Goal: Information Seeking & Learning: Learn about a topic

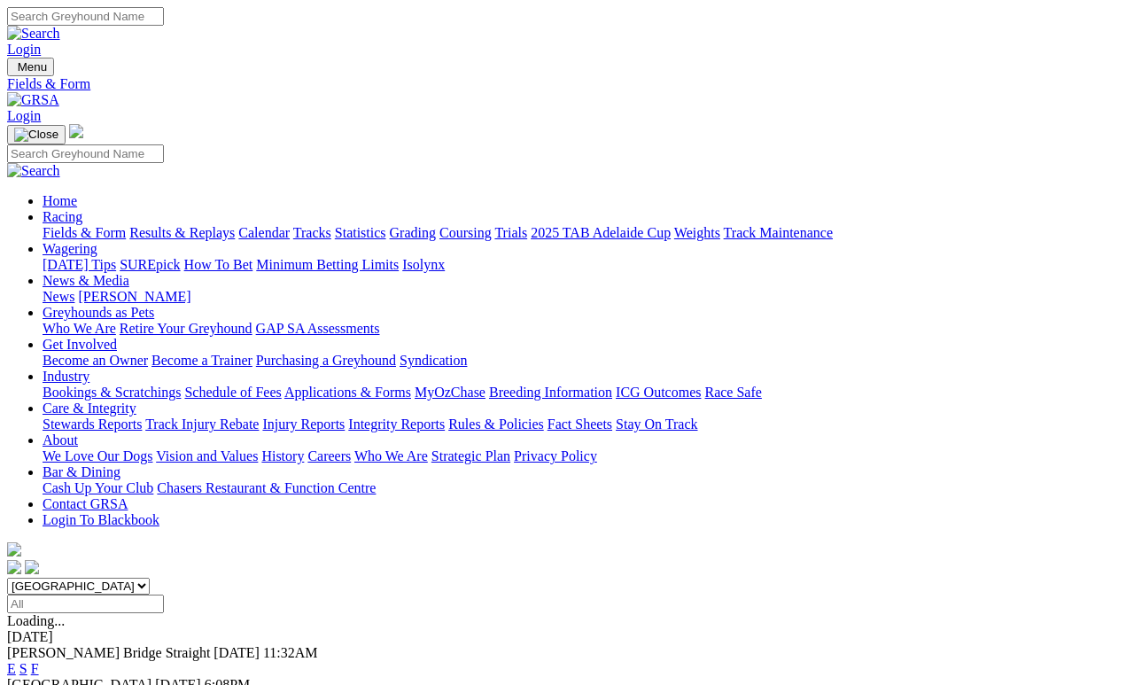
scroll to position [99, 0]
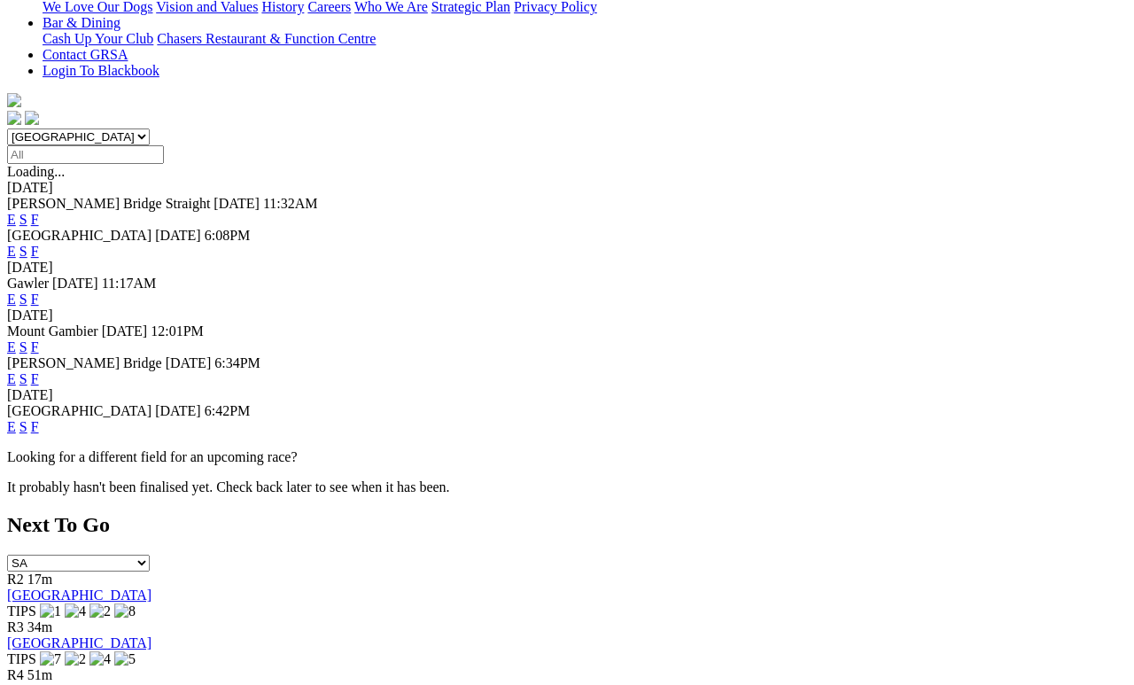
scroll to position [510, 0]
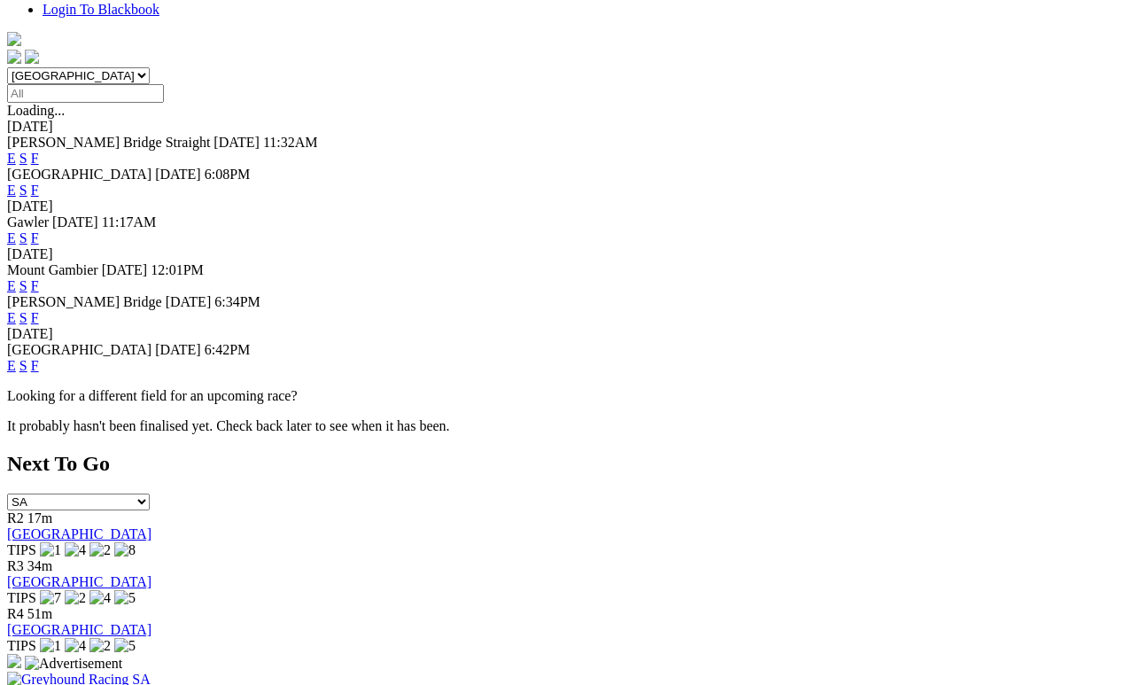
click at [39, 358] on link "F" at bounding box center [35, 365] width 8 height 15
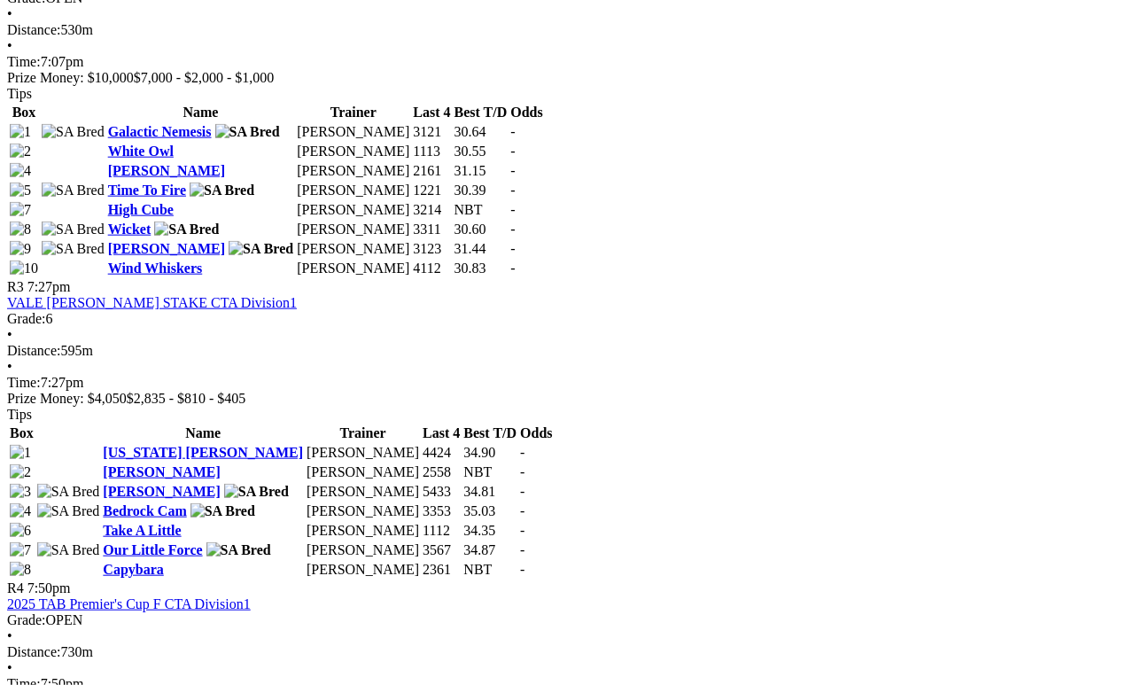
scroll to position [1290, 0]
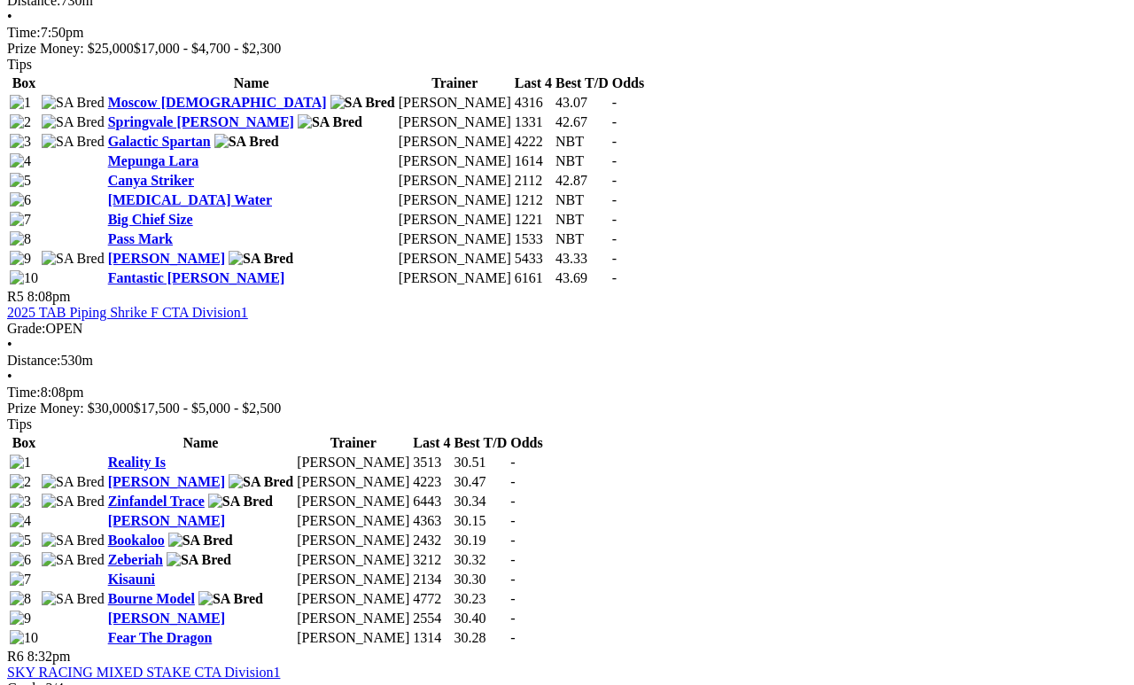
scroll to position [1888, 0]
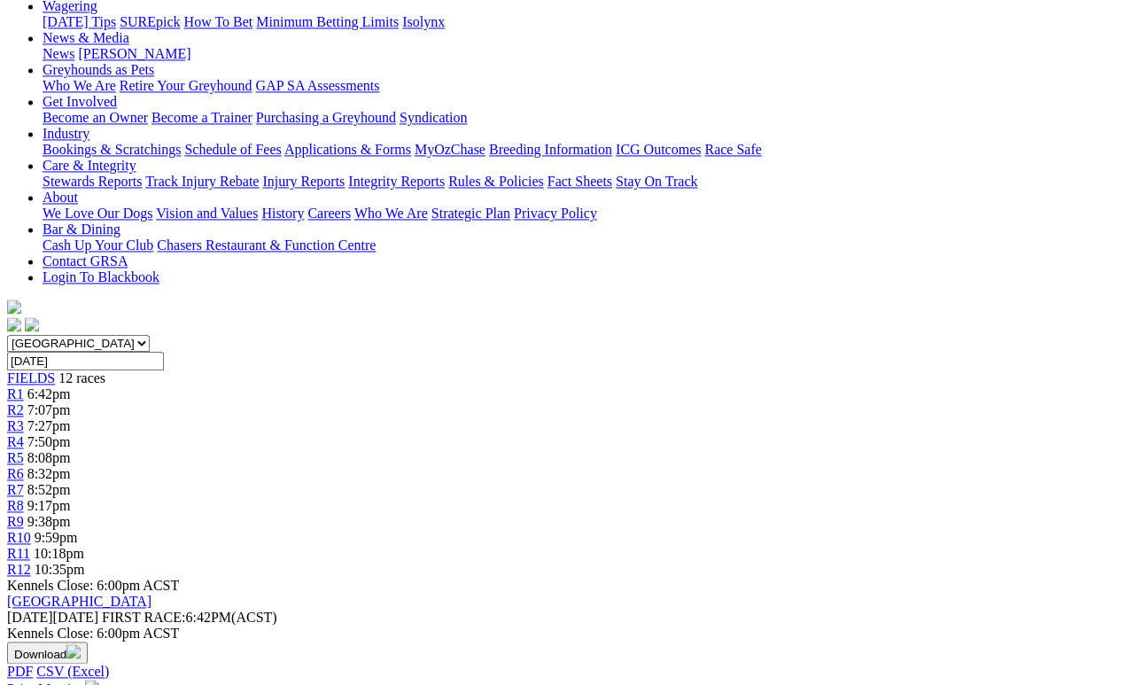
scroll to position [243, 0]
click at [24, 498] on link "R8" at bounding box center [15, 505] width 17 height 15
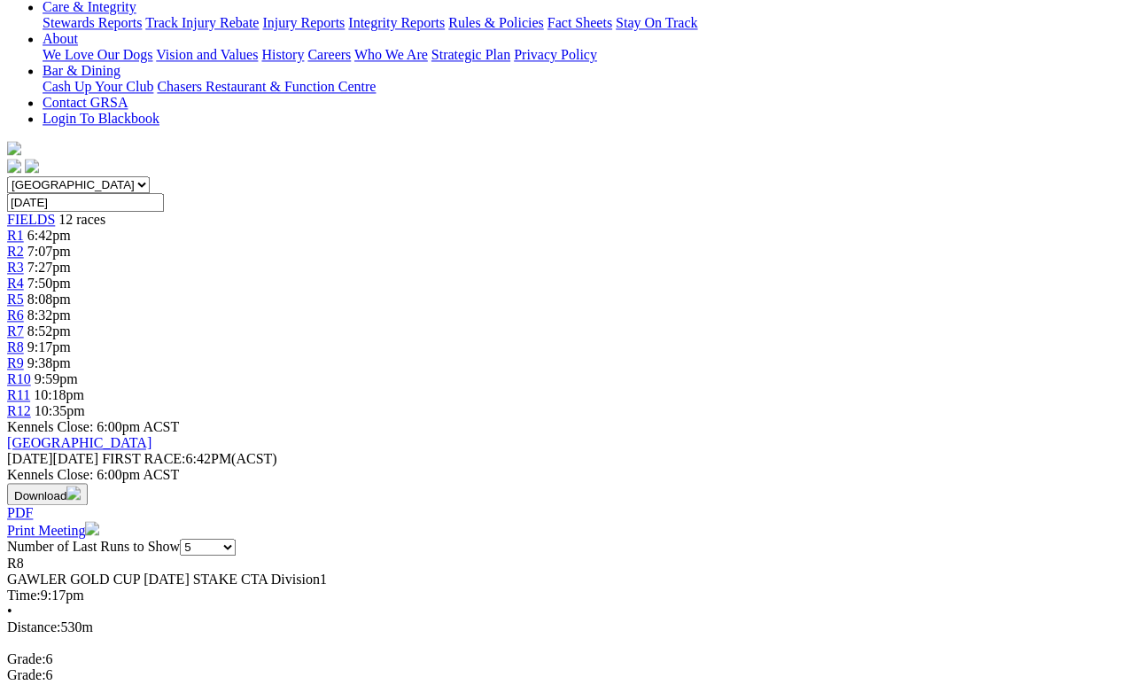
scroll to position [415, 26]
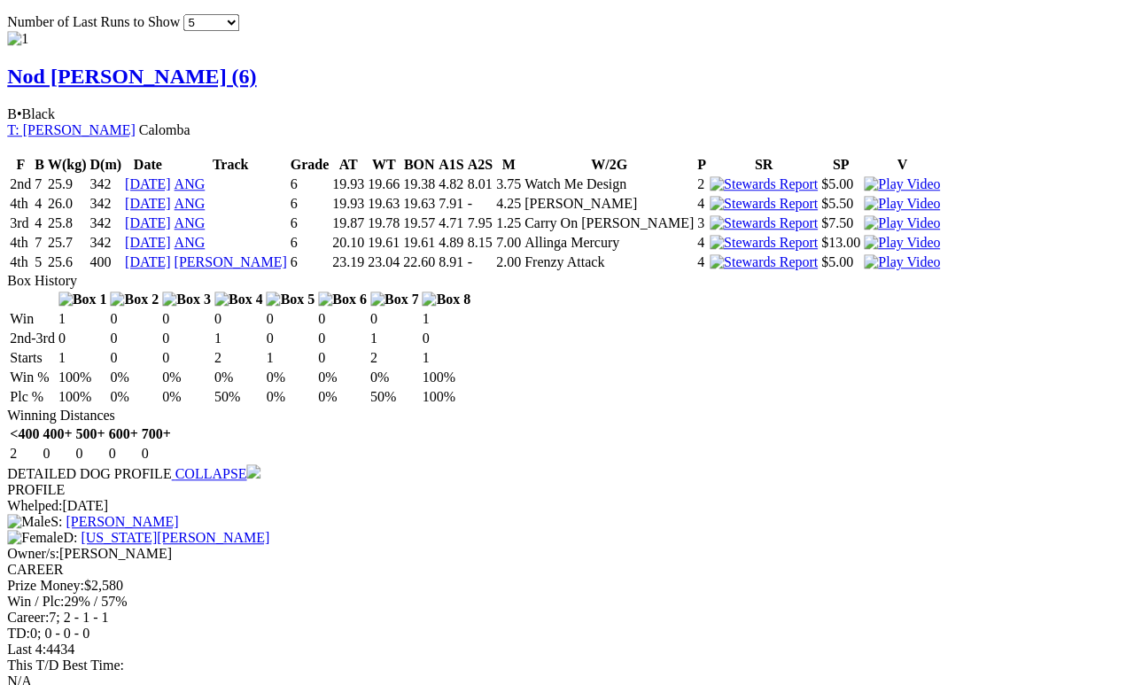
scroll to position [1290, 26]
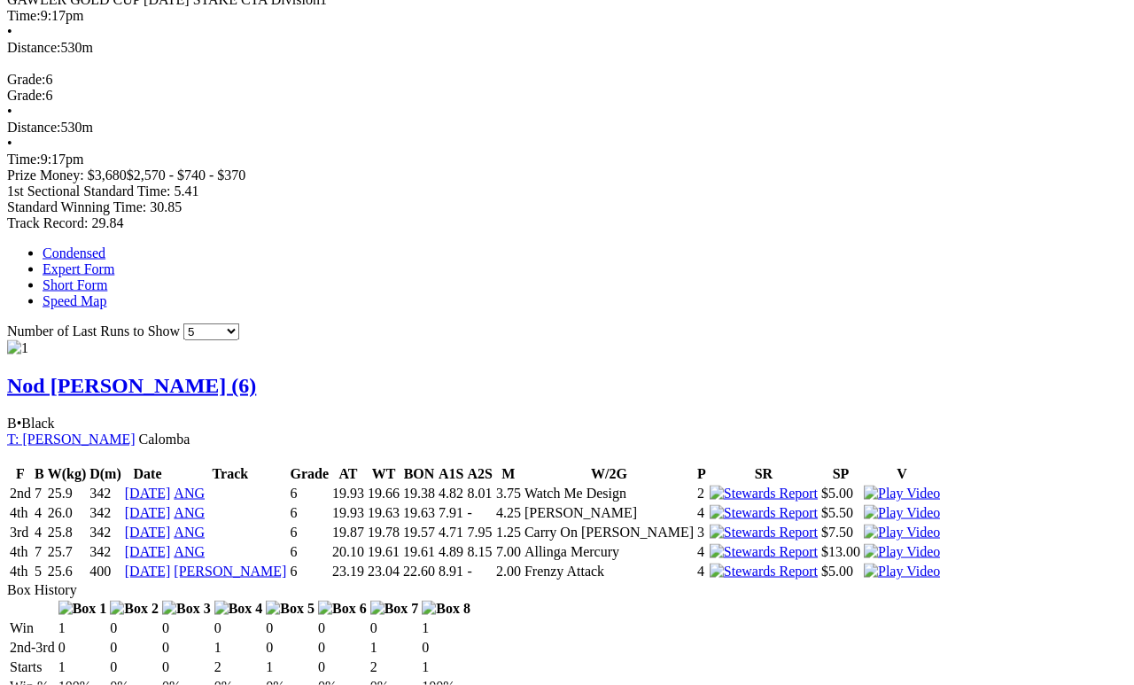
scroll to position [981, 0]
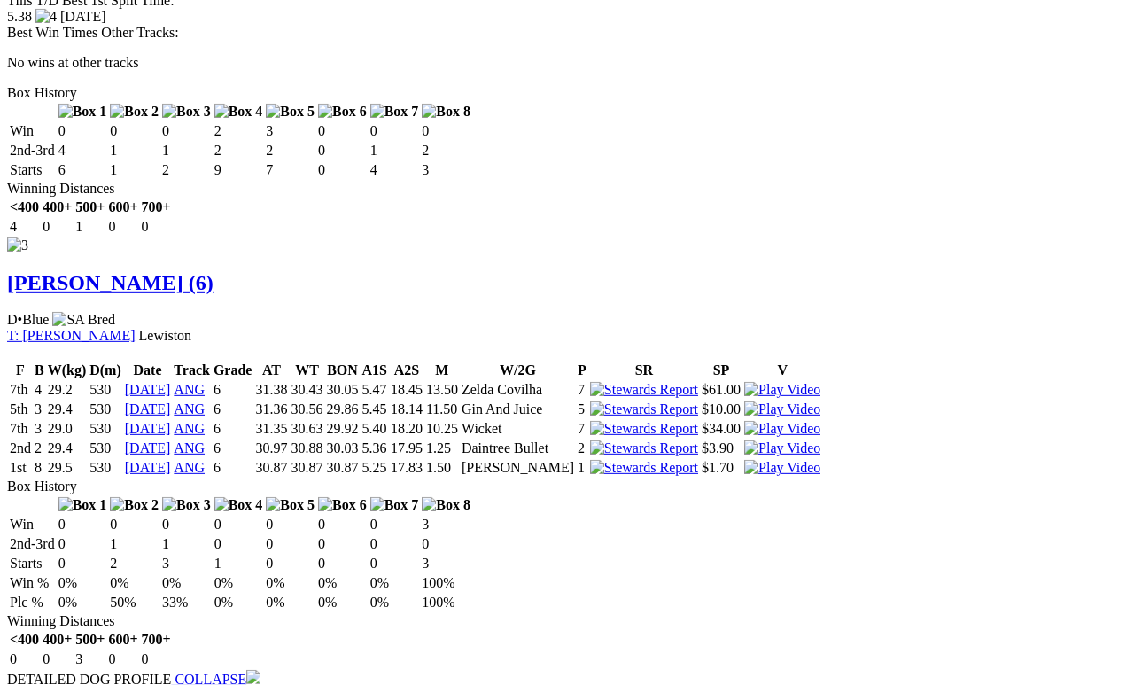
scroll to position [2917, 0]
